Goal: Task Accomplishment & Management: Use online tool/utility

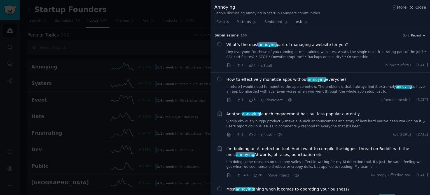
scroll to position [1000, 0]
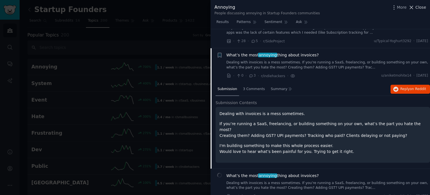
click at [420, 5] on span "Close" at bounding box center [421, 7] width 11 height 6
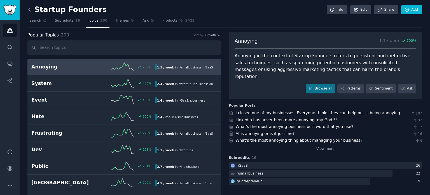
click at [30, 10] on icon at bounding box center [30, 10] width 6 height 6
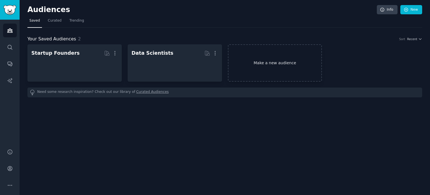
click at [269, 63] on link "Make a new audience" at bounding box center [275, 62] width 94 height 37
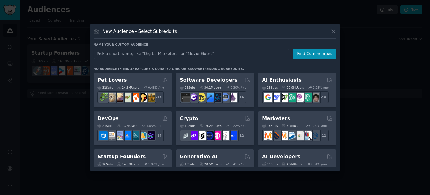
click at [314, 67] on h3 "No audience in mind? Explore a curated one, or browse trending subreddits ." at bounding box center [215, 69] width 243 height 4
click at [338, 75] on div "New Audience - Select Subreddits Name your custom audience Audience Name Find C…" at bounding box center [215, 97] width 251 height 147
click at [338, 74] on div "New Audience - Select Subreddits Name your custom audience Audience Name Find C…" at bounding box center [215, 97] width 251 height 147
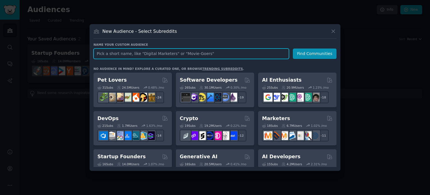
click at [249, 54] on input "text" at bounding box center [192, 53] width 196 height 10
type input "finance"
click button "Find Communities" at bounding box center [315, 53] width 44 height 10
